Goal: Check status

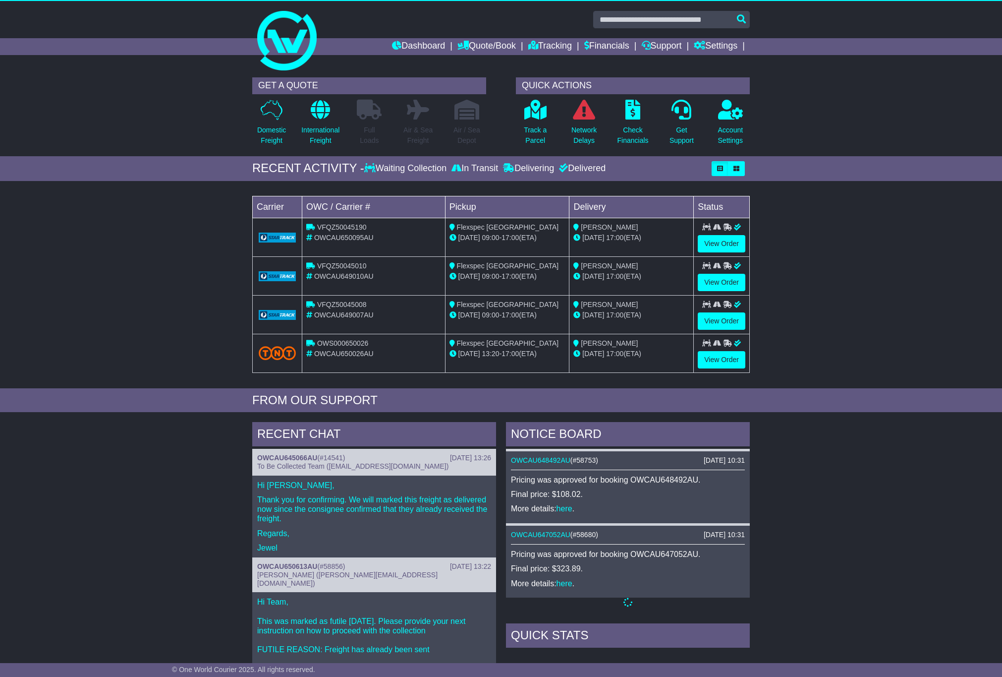
scroll to position [195, 0]
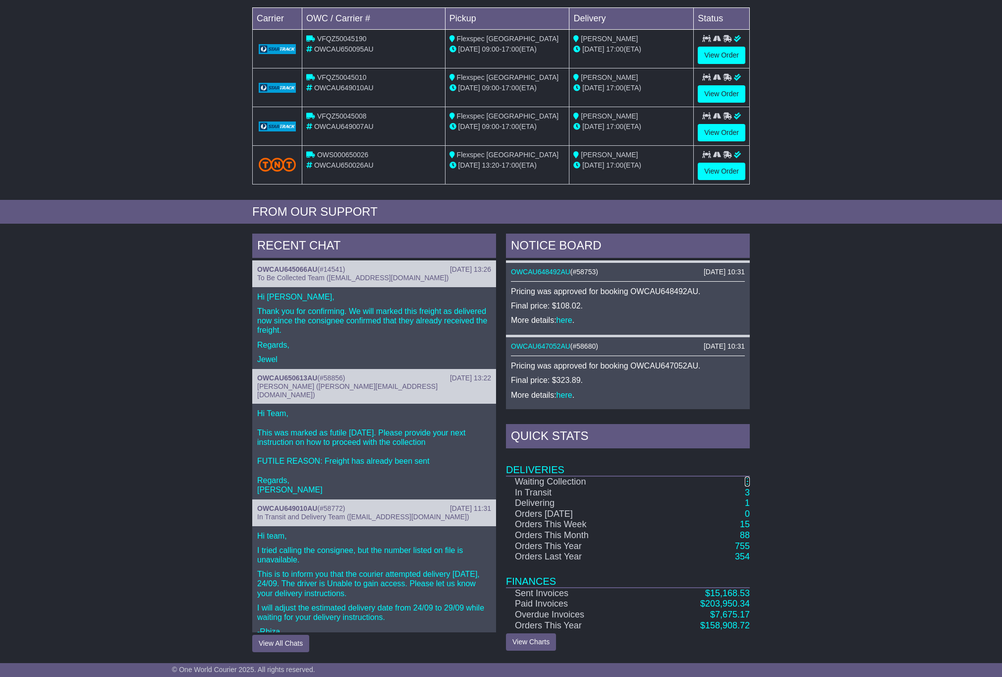
click at [748, 482] on link "3" at bounding box center [747, 481] width 5 height 10
